Goal: Task Accomplishment & Management: Use online tool/utility

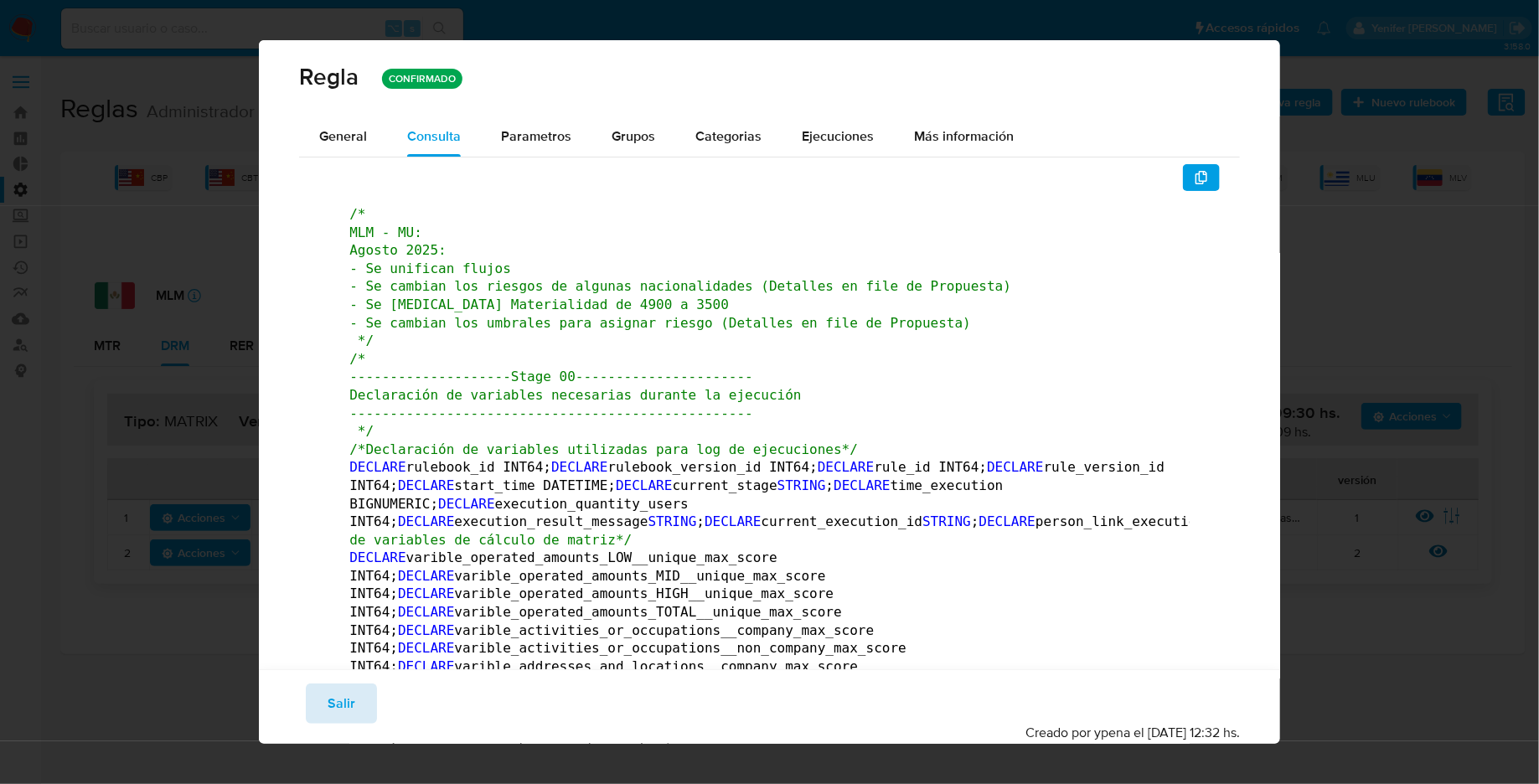
click at [349, 697] on span "Salir" at bounding box center [342, 702] width 28 height 37
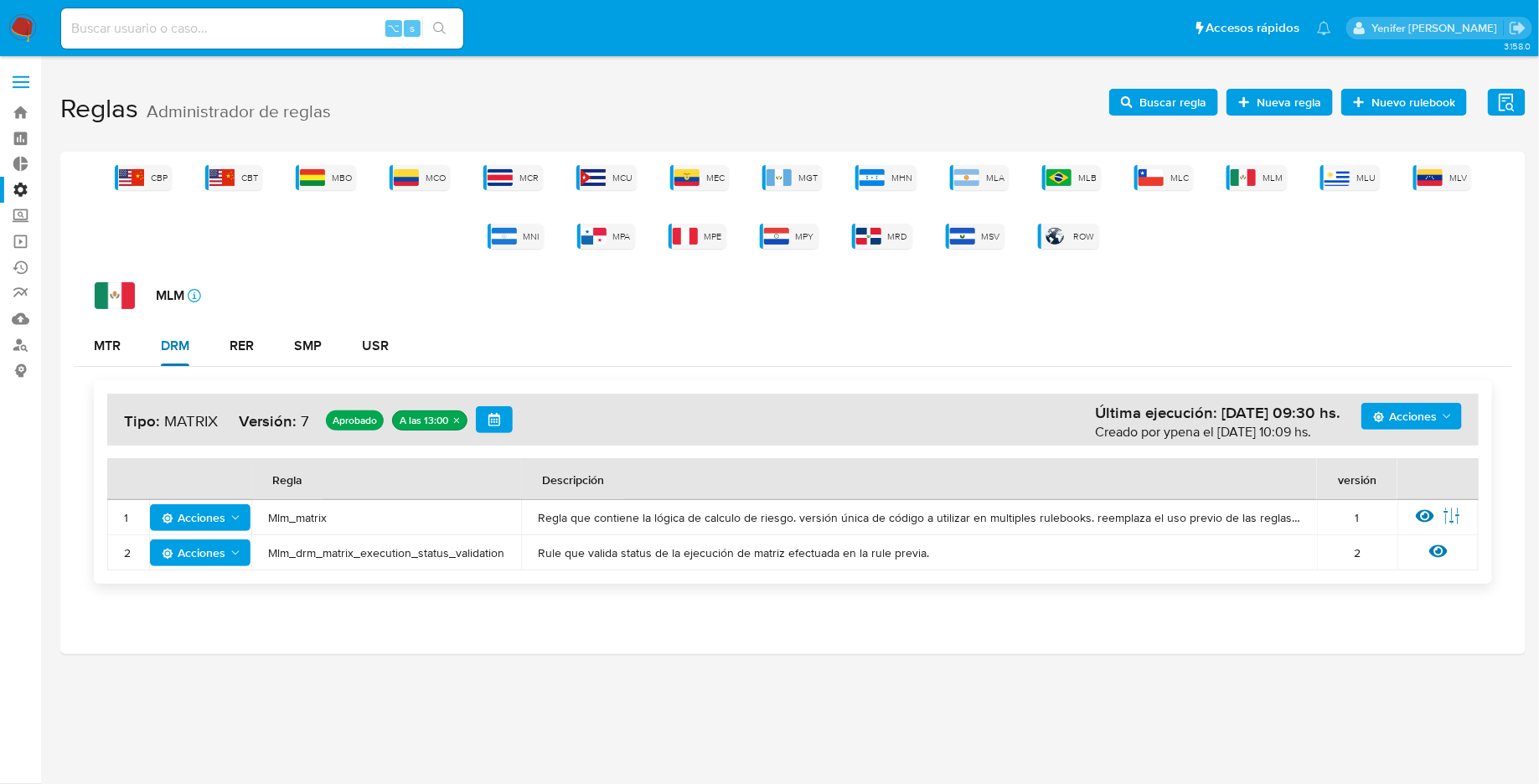
click at [174, 349] on div "DRM" at bounding box center [174, 345] width 29 height 13
click at [1421, 512] on icon at bounding box center [1424, 515] width 18 height 18
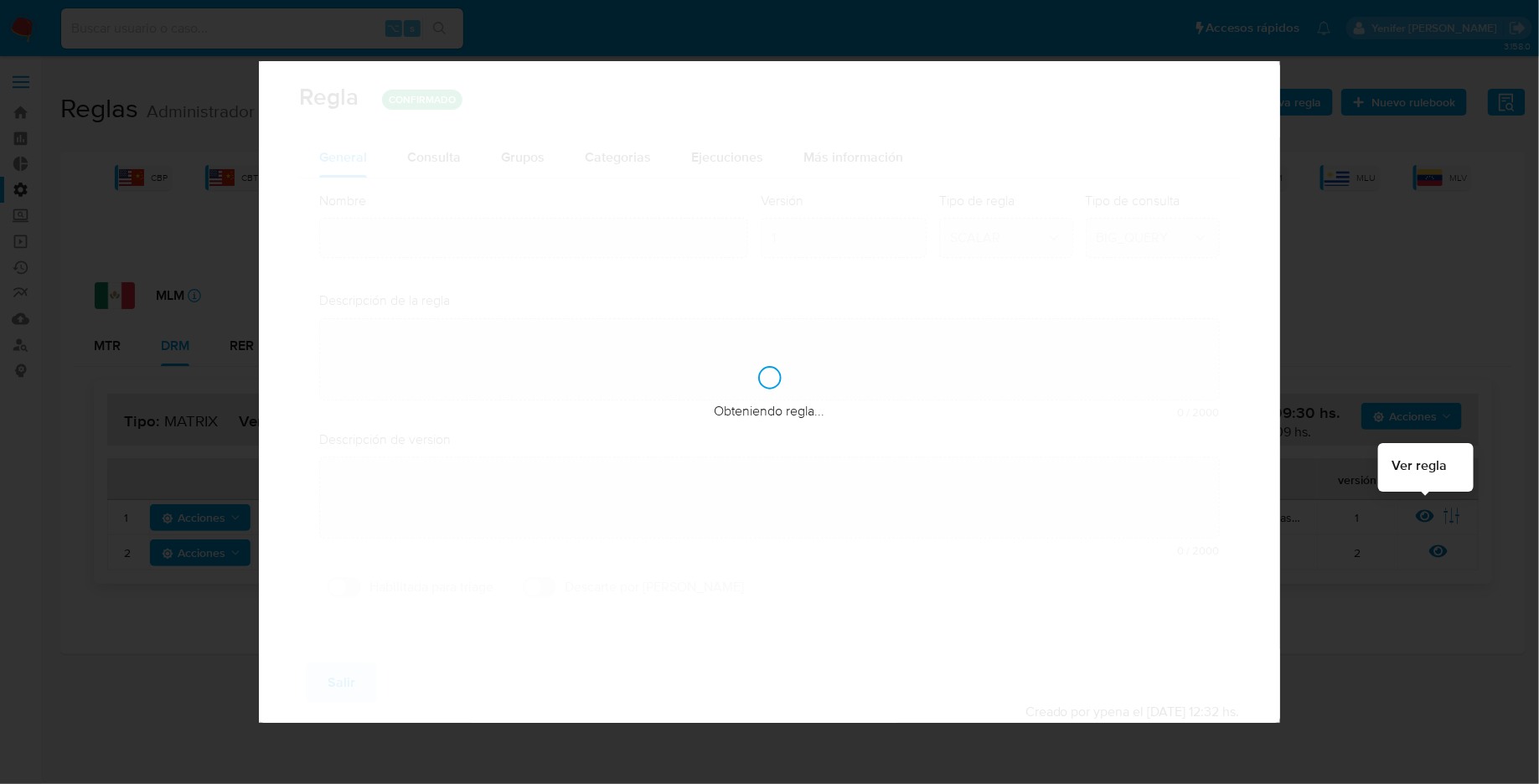
type input "Mlm_matrix"
type textarea "Regla que contiene la lógica de calculo de riesgo. versión única de código a ut…"
type textarea "Primera versión de código unificado a utilizar en multiples rulebooks. ppld - 6…"
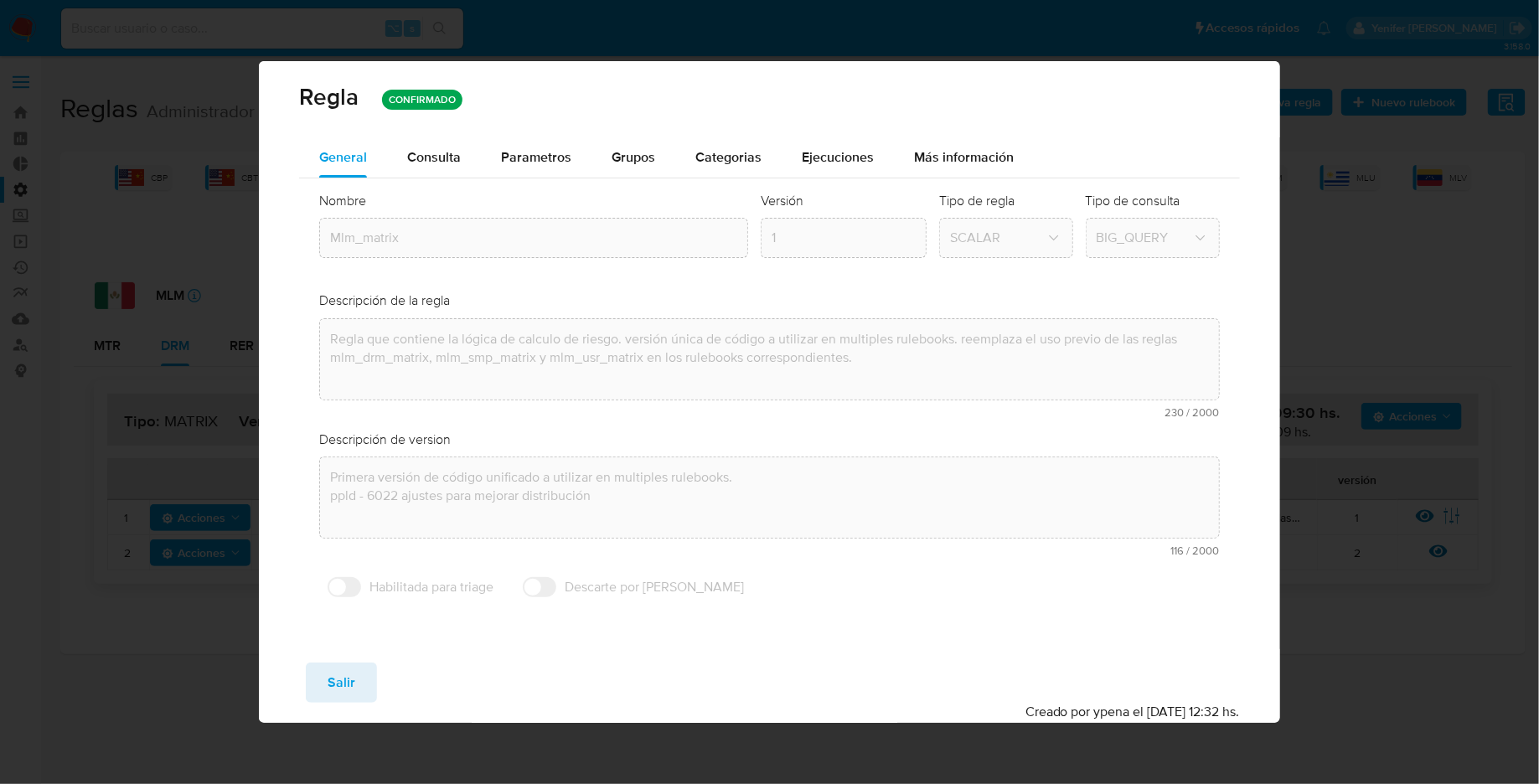
click at [438, 128] on div "Regla CONFIRMADO" at bounding box center [770, 99] width 1022 height 76
click at [431, 152] on span "Consulta" at bounding box center [434, 156] width 54 height 19
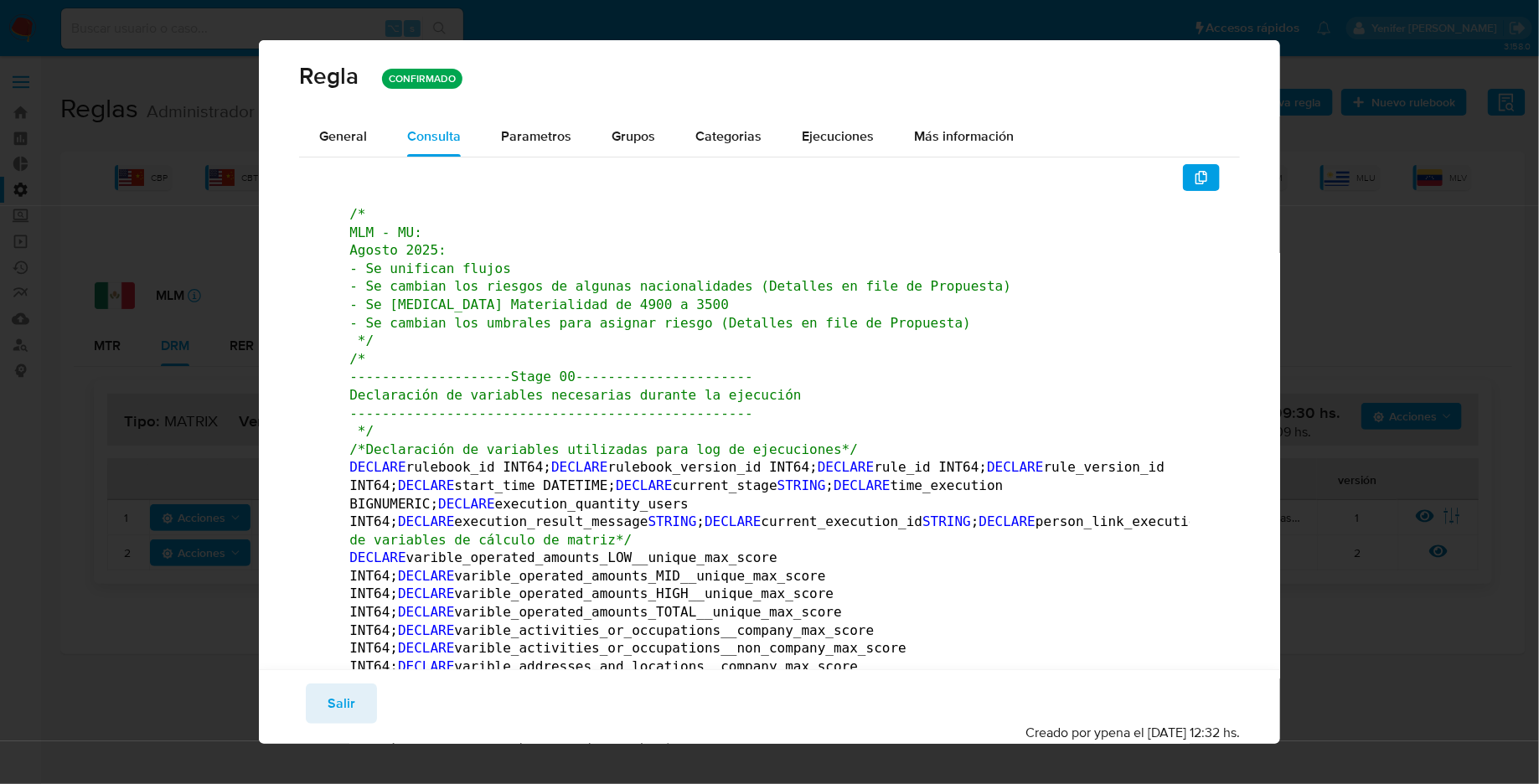
click at [535, 390] on span "/* --------------------Stage 00---------------------- Declaración de variables …" at bounding box center [574, 394] width 452 height 88
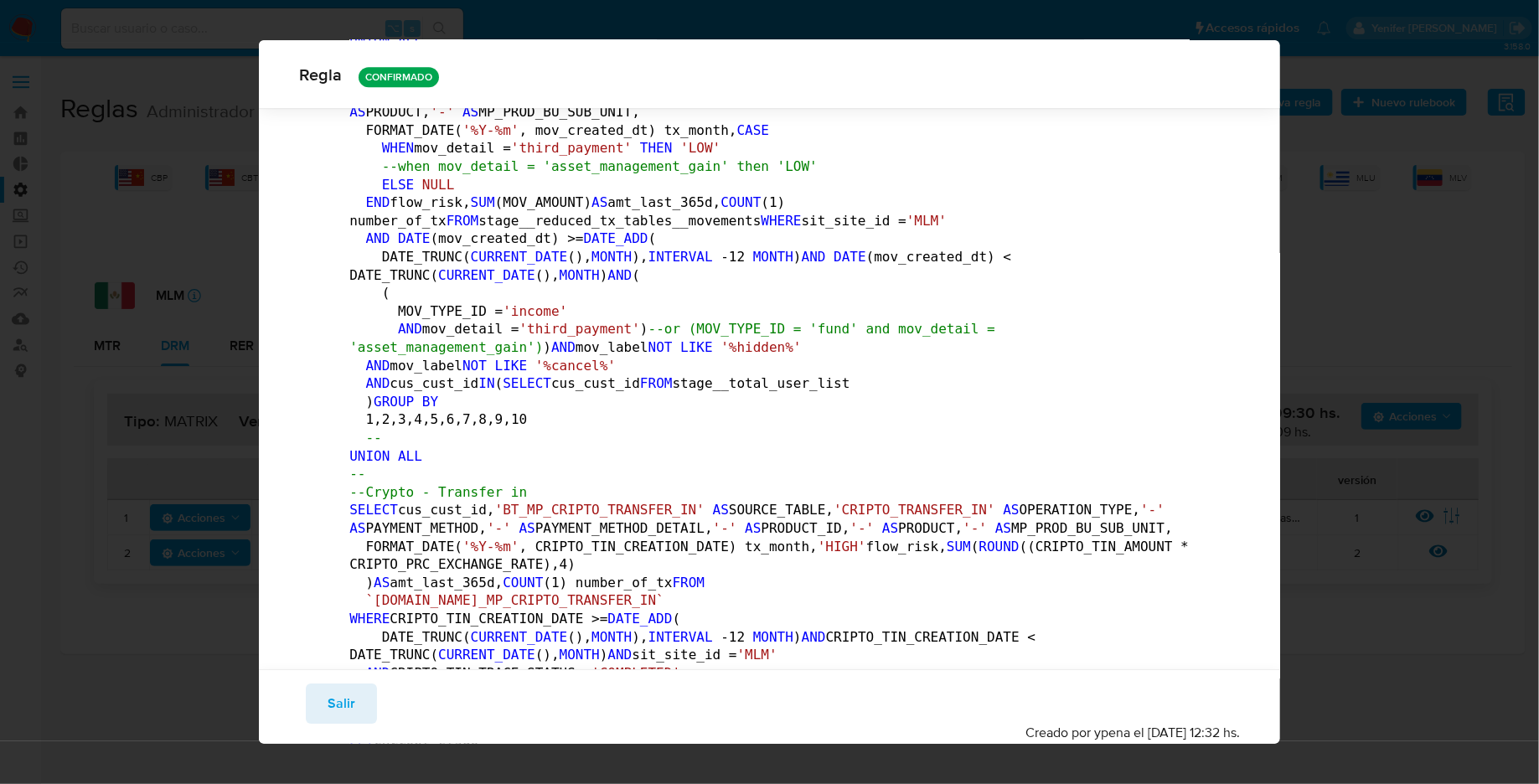
scroll to position [27051, 0]
